Goal: Information Seeking & Learning: Find specific fact

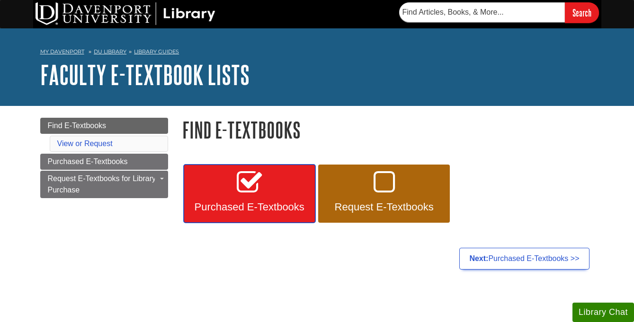
click at [253, 185] on icon at bounding box center [249, 182] width 25 height 27
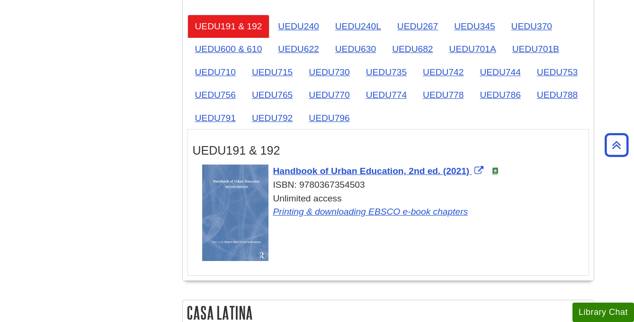
scroll to position [1516, 0]
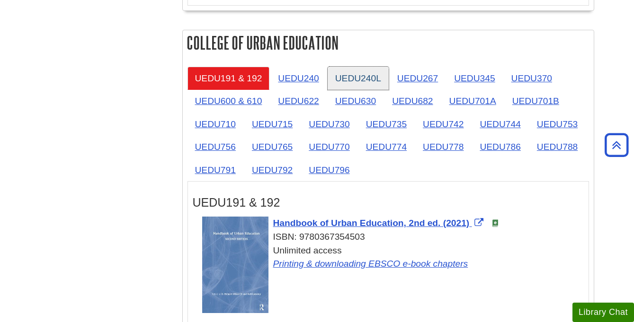
click at [361, 80] on link "UEDU240L" at bounding box center [358, 78] width 61 height 23
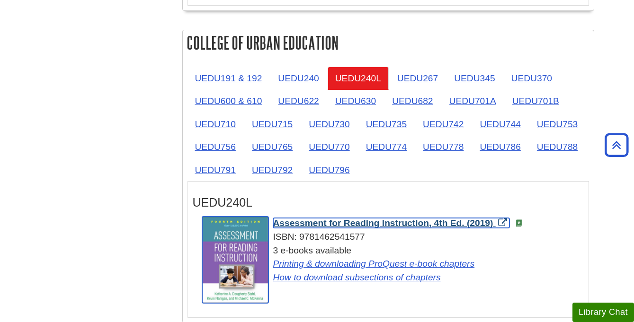
click at [341, 228] on span "Assessment for Reading Instruction, 4th Ed. (2019)" at bounding box center [383, 223] width 220 height 10
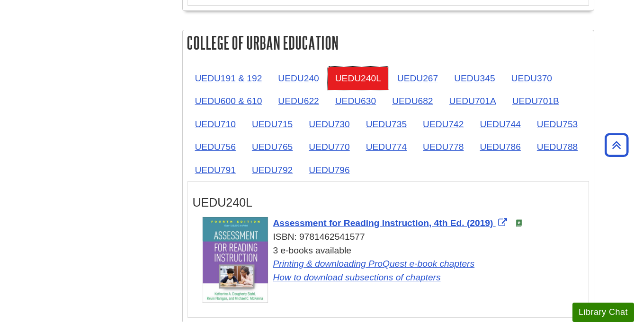
click at [356, 80] on link "UEDU240L" at bounding box center [358, 78] width 61 height 23
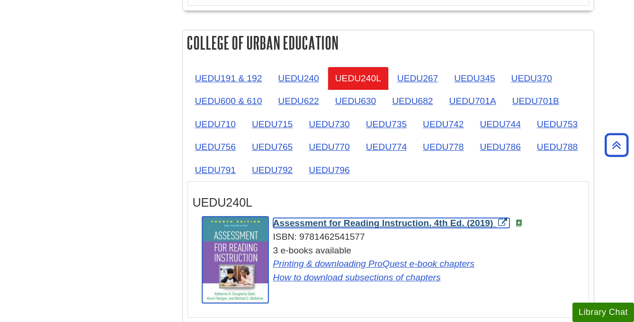
click at [301, 226] on span "Assessment for Reading Instruction, 4th Ed. (2019)" at bounding box center [383, 223] width 220 height 10
